Goal: Go to known website: Access a specific website the user already knows

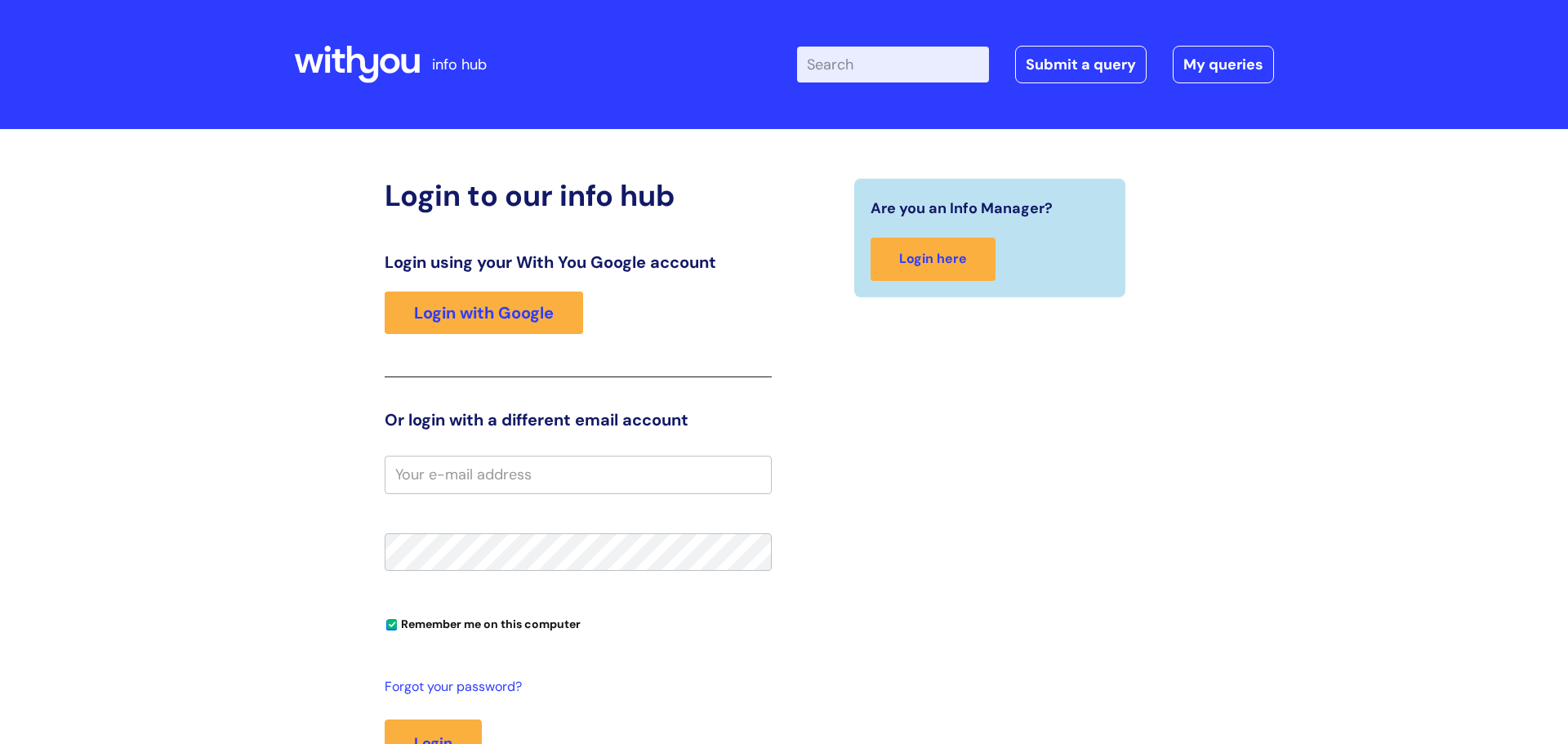
click at [512, 478] on input "email" at bounding box center [578, 474] width 387 height 37
type input "S"
type input "sophie.painter@withyou.org.uk"
click at [385, 720] on button "Login" at bounding box center [433, 743] width 97 height 47
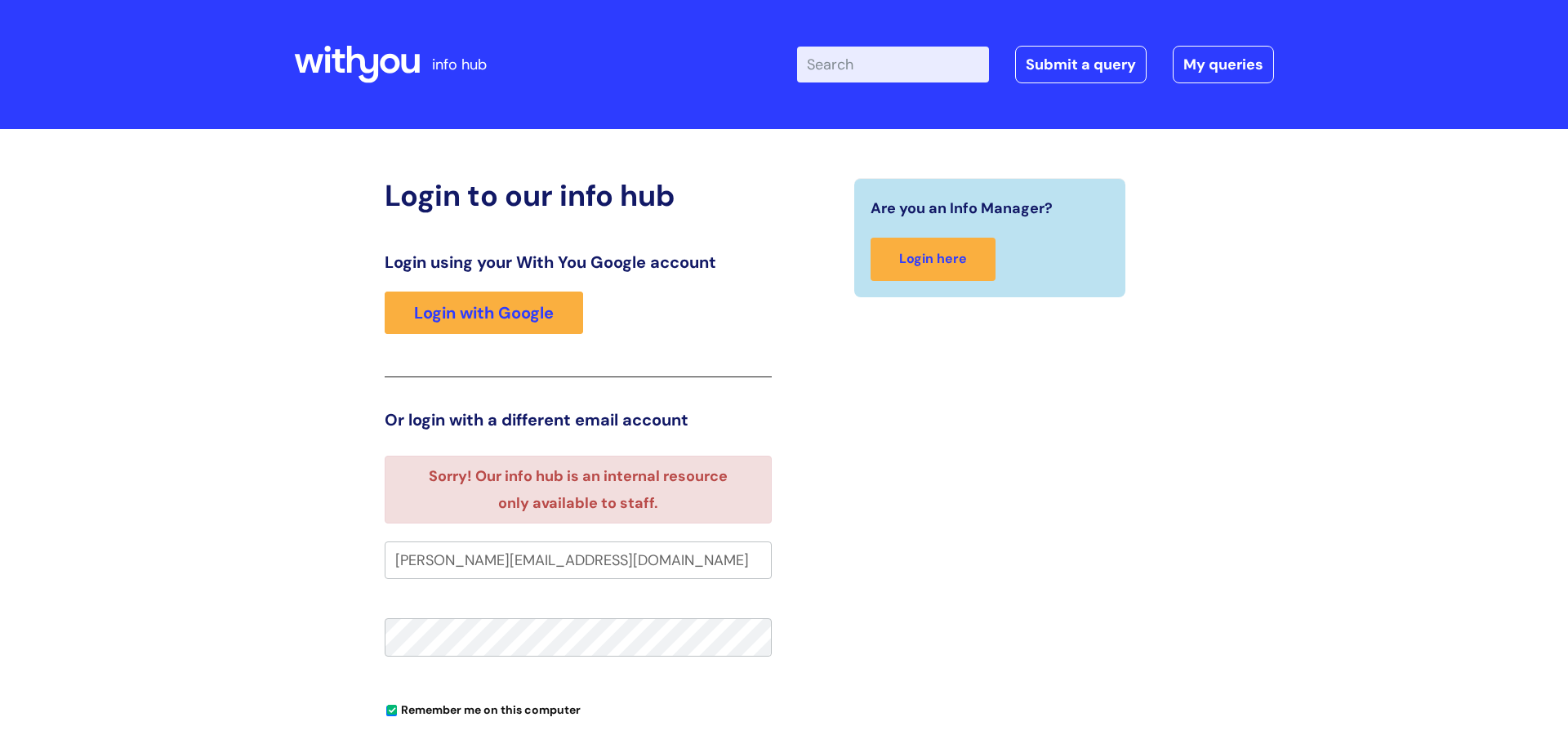
click at [525, 314] on link "Login with Google" at bounding box center [484, 313] width 198 height 43
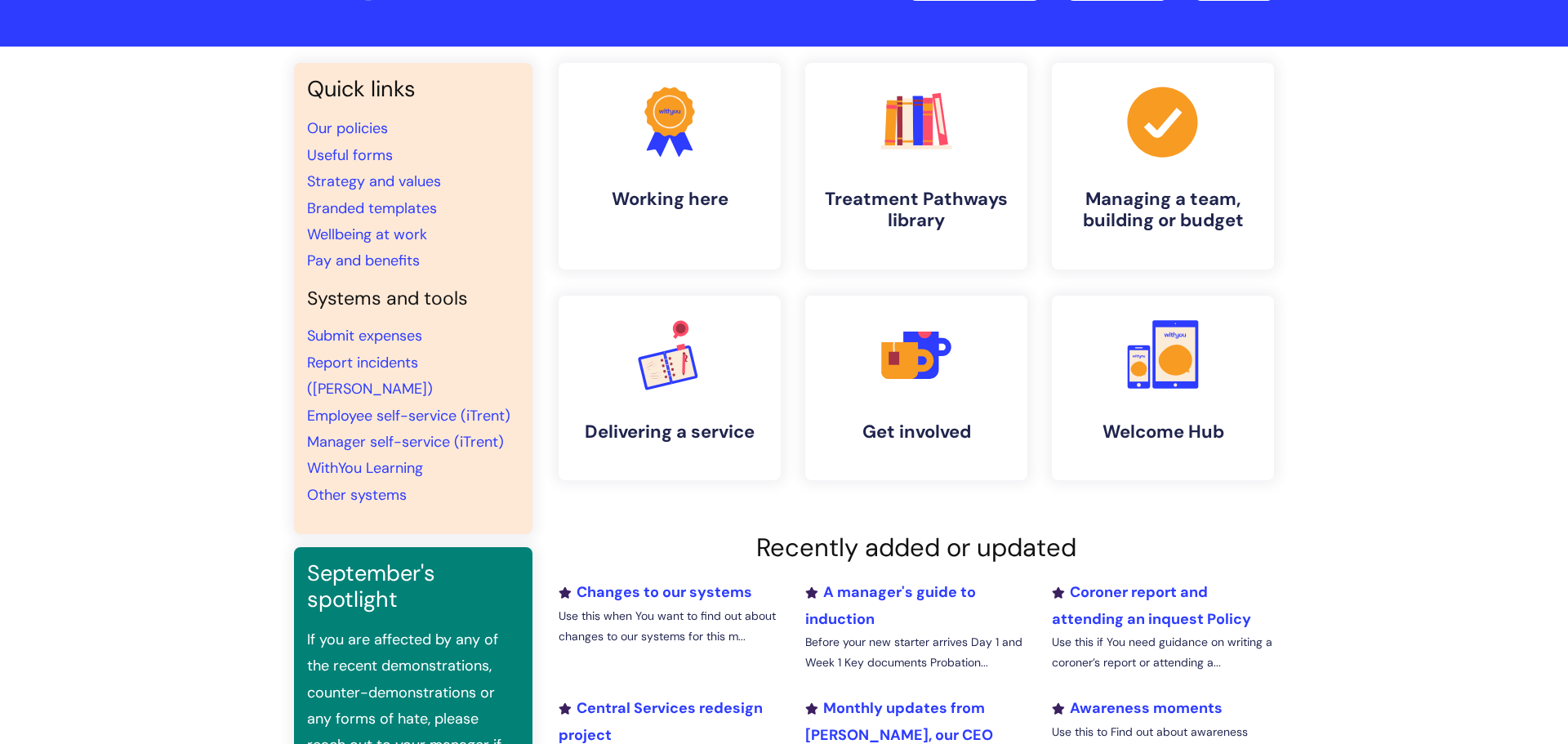
scroll to position [88, 0]
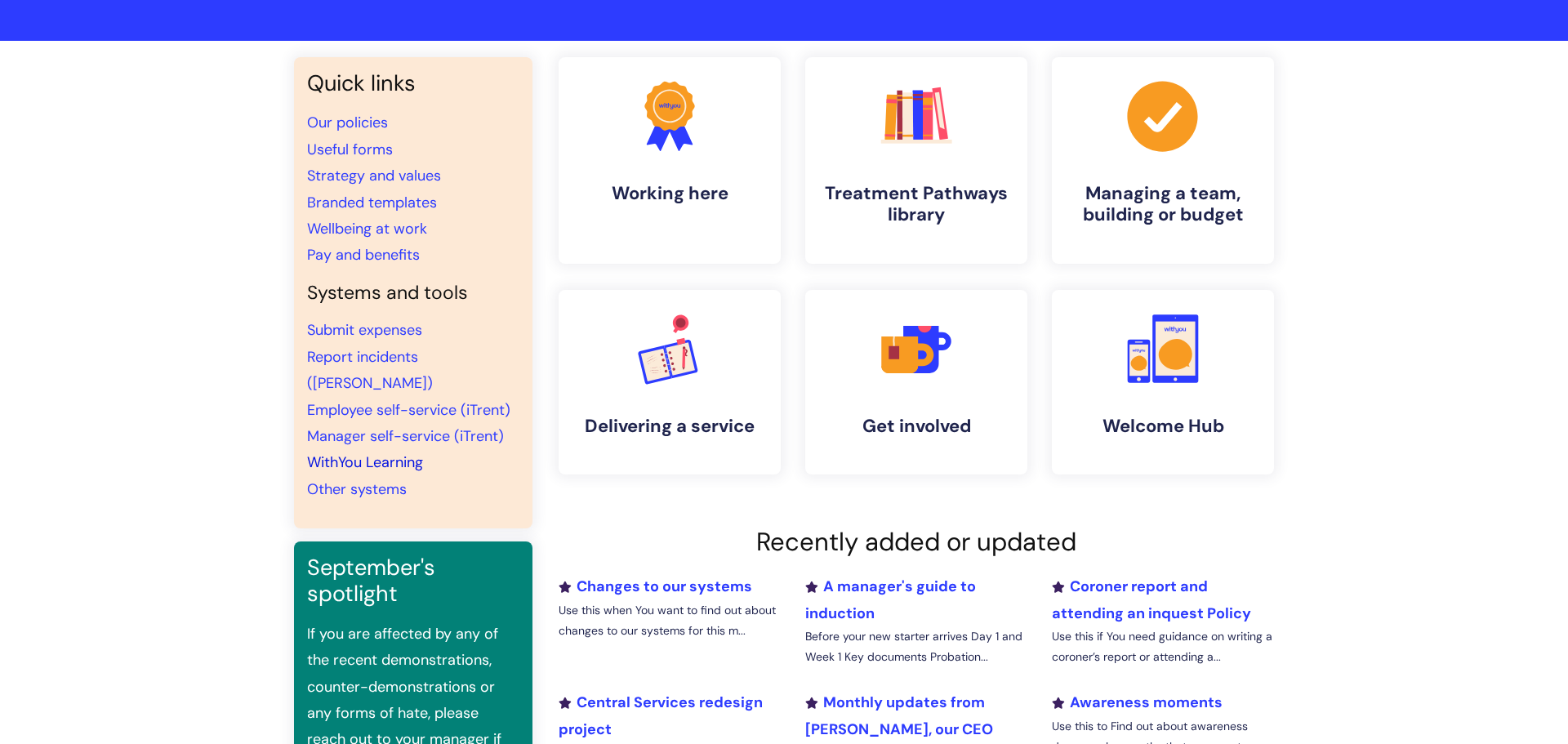
click at [408, 452] on link "WithYou Learning" at bounding box center [365, 462] width 116 height 20
